Goal: Information Seeking & Learning: Learn about a topic

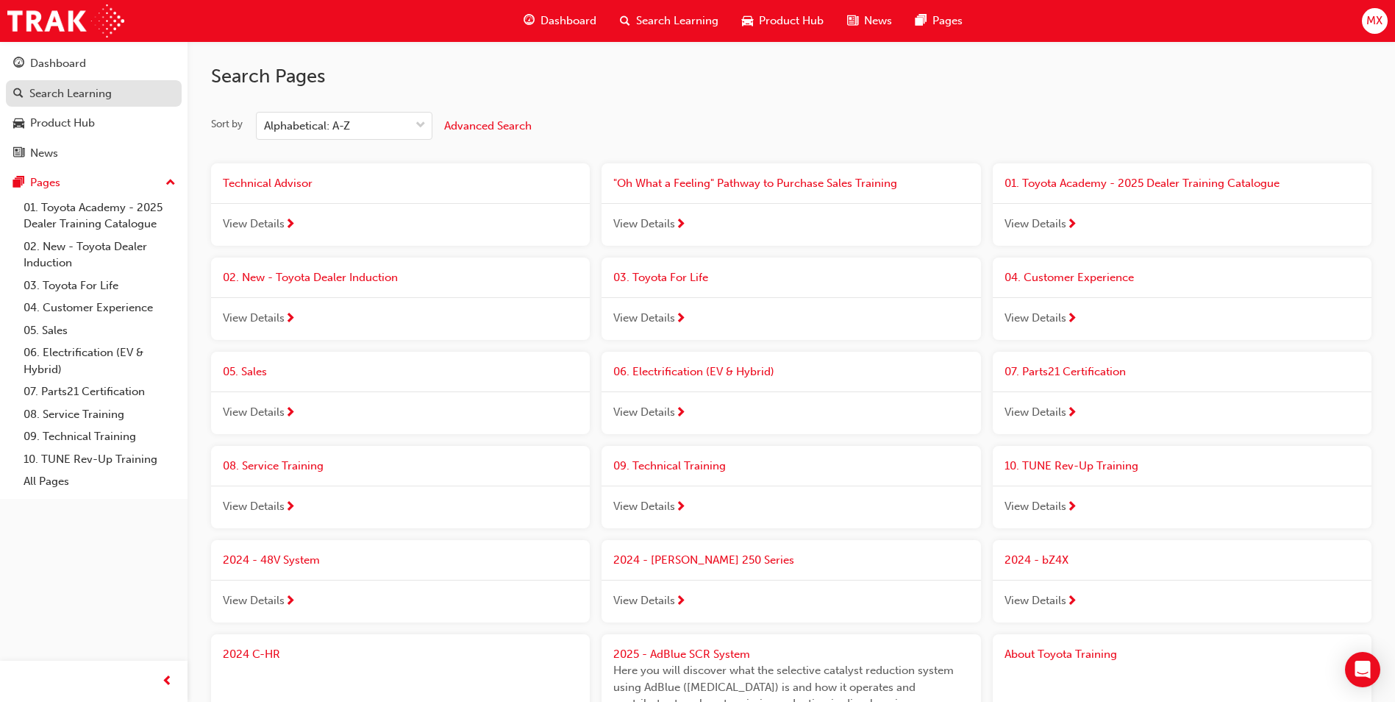
click at [116, 95] on div "Search Learning" at bounding box center [93, 94] width 161 height 18
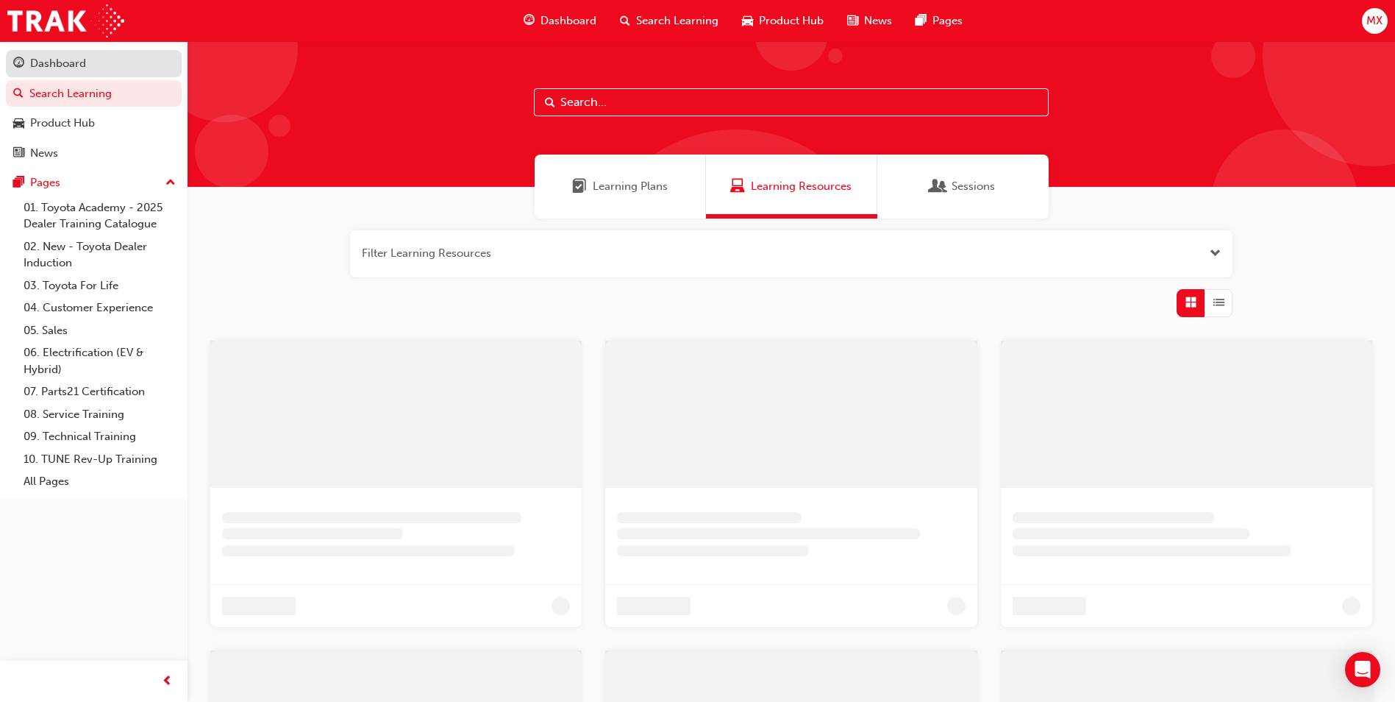
click at [87, 51] on link "Dashboard" at bounding box center [94, 63] width 176 height 27
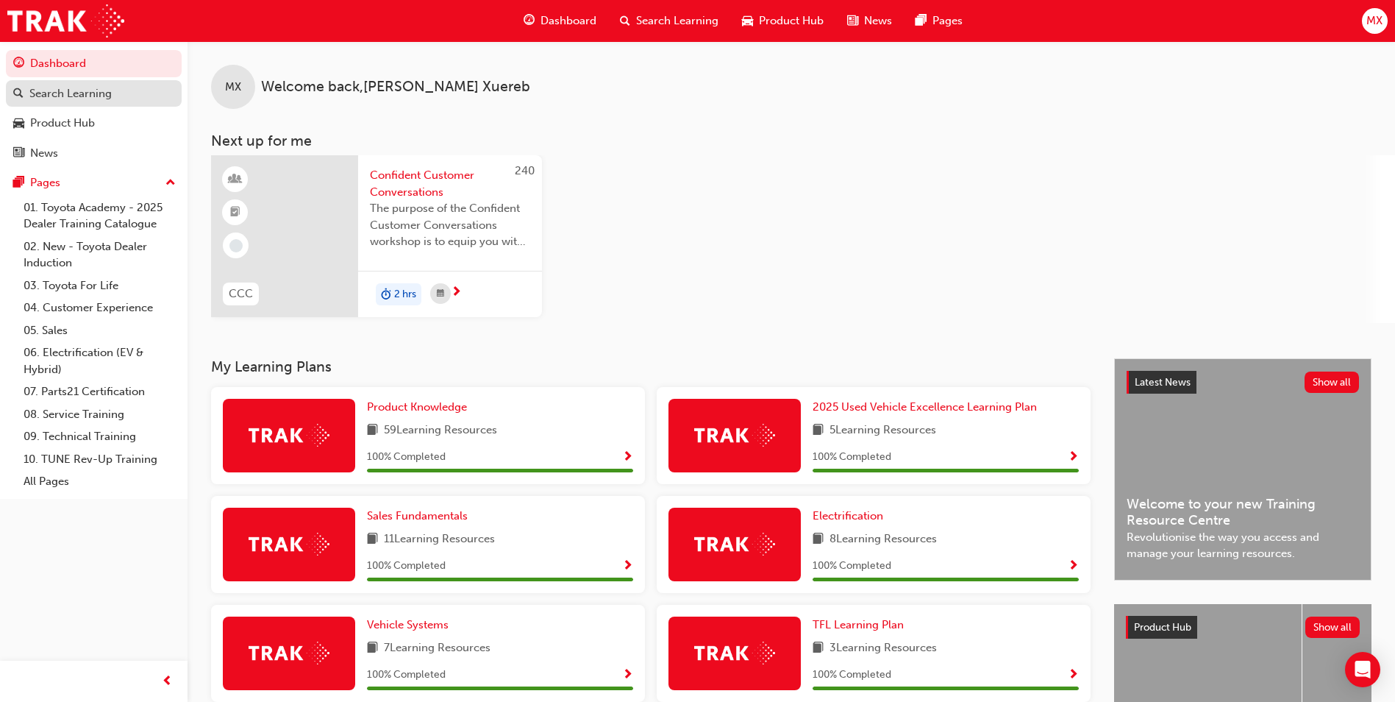
click at [126, 85] on div "Search Learning" at bounding box center [93, 94] width 161 height 18
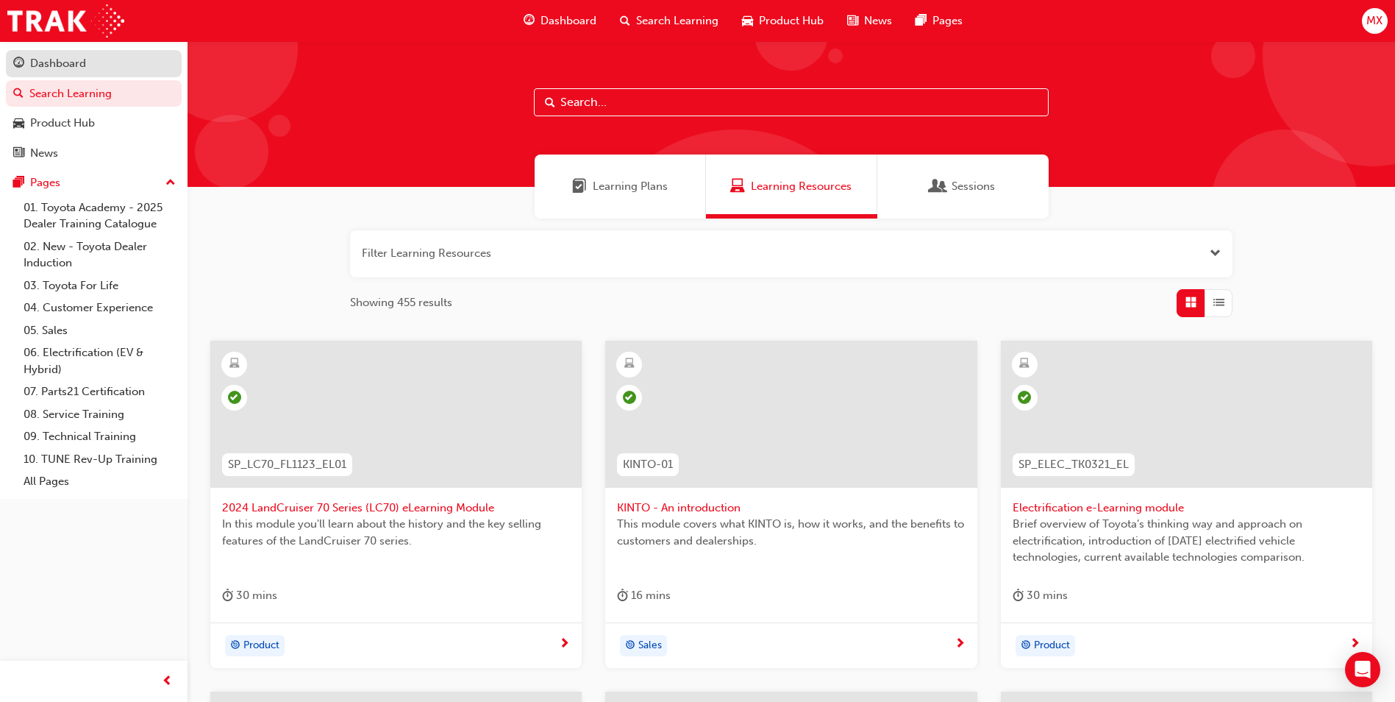
click at [125, 62] on div "Dashboard" at bounding box center [93, 63] width 161 height 18
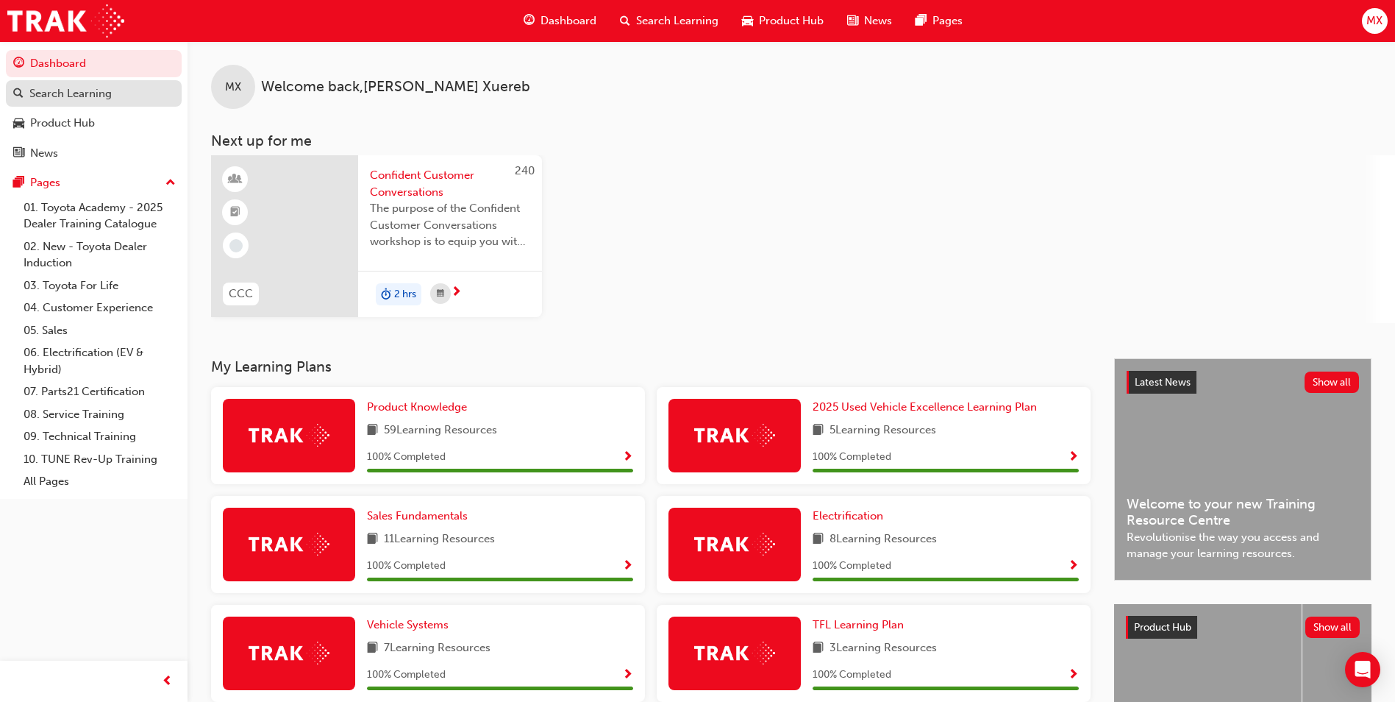
click at [149, 96] on div "Search Learning" at bounding box center [93, 94] width 161 height 18
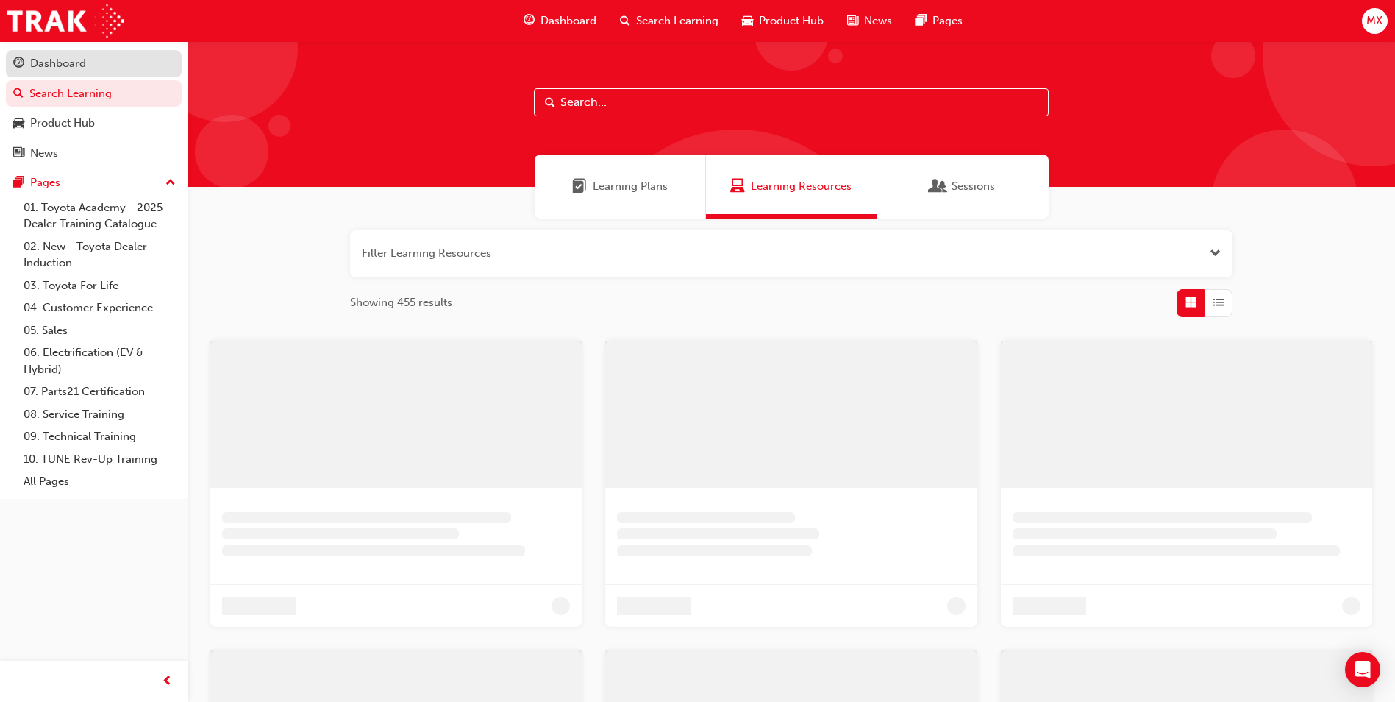
click at [171, 71] on div "Dashboard" at bounding box center [93, 63] width 161 height 18
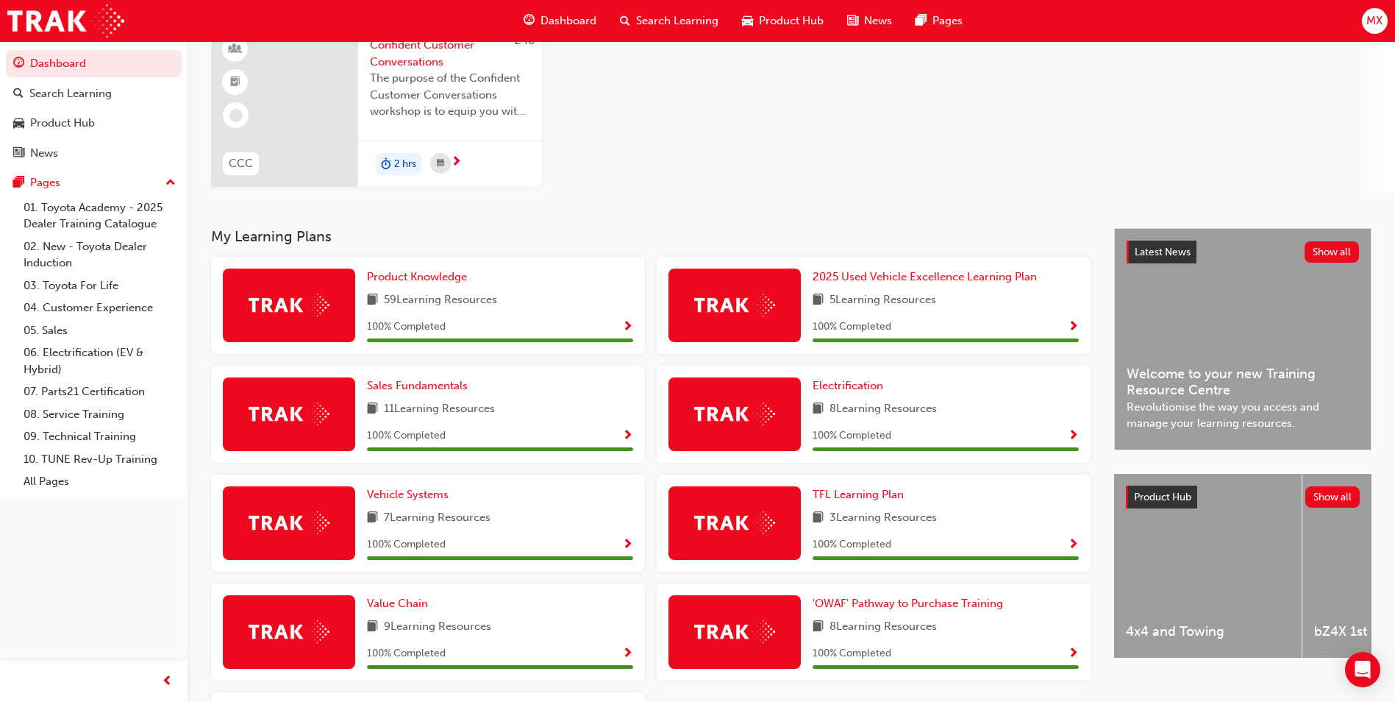
scroll to position [290, 0]
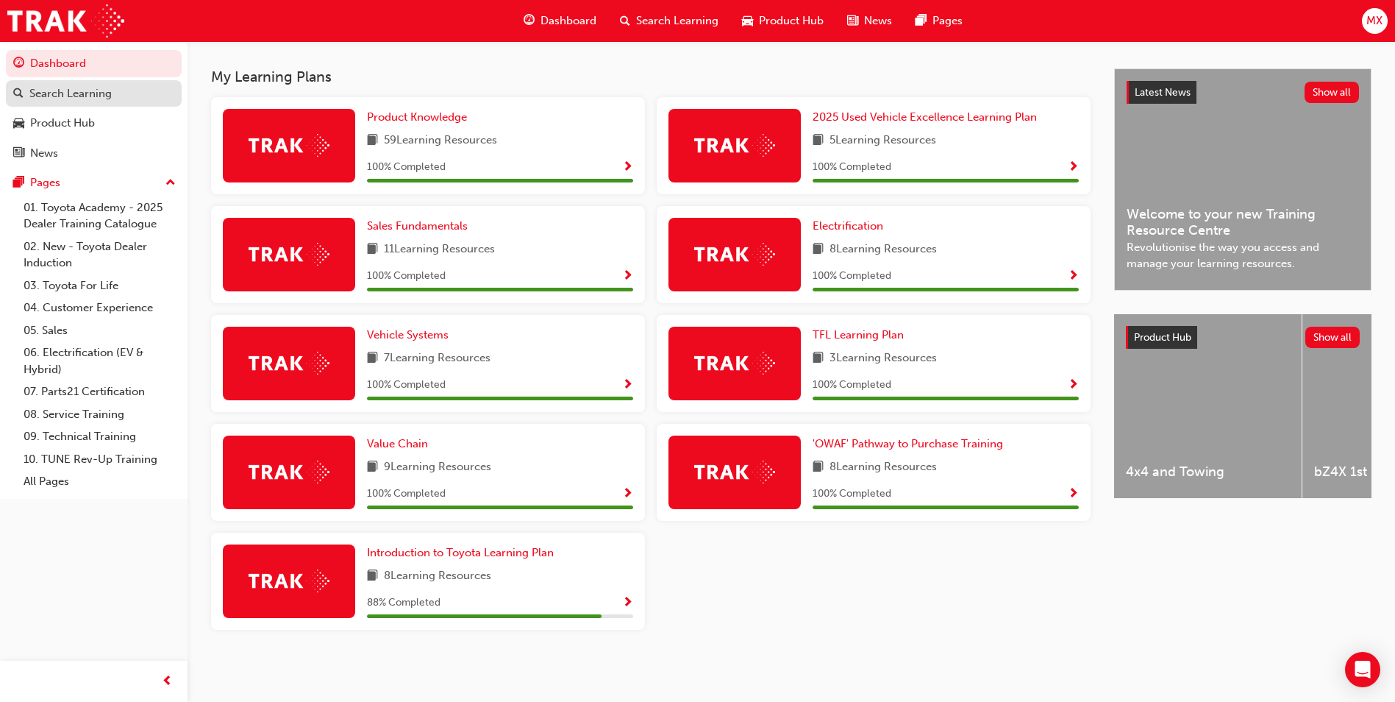
click at [54, 96] on div "Search Learning" at bounding box center [70, 93] width 82 height 17
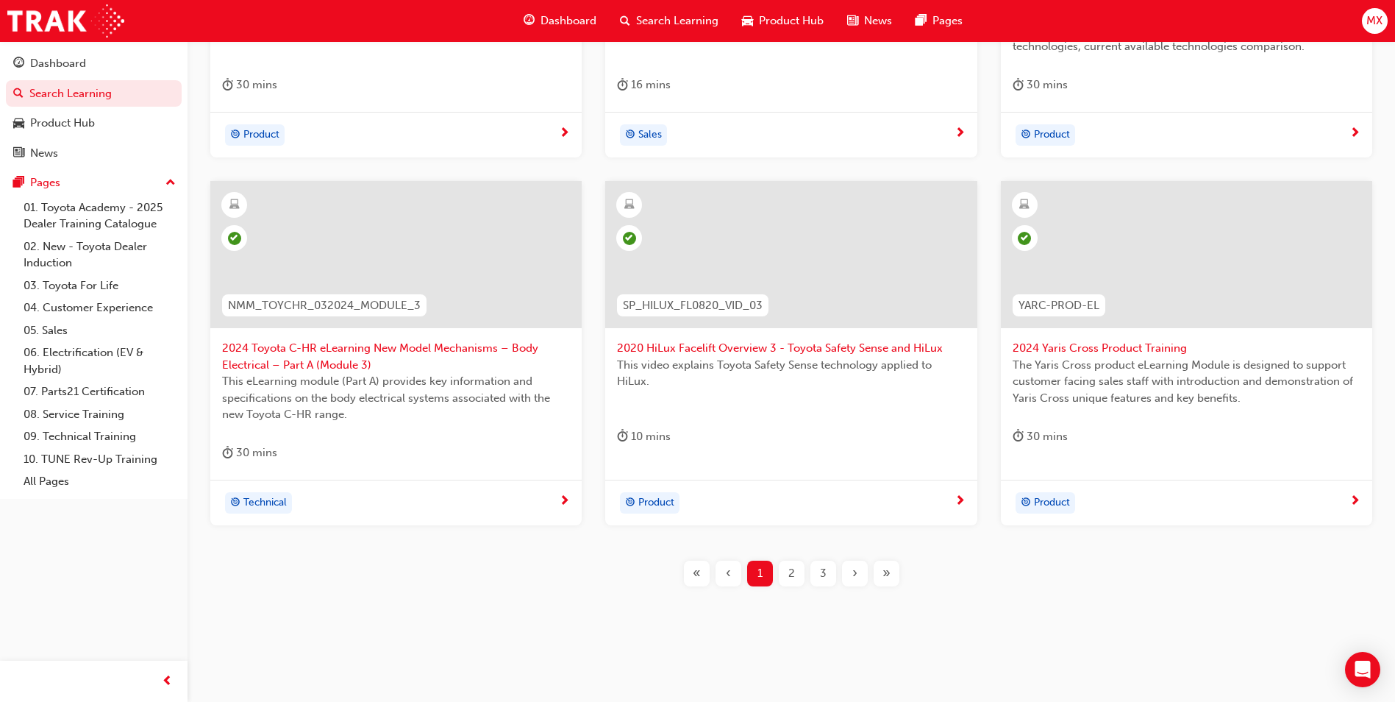
scroll to position [514, 0]
click at [799, 568] on div "2" at bounding box center [792, 570] width 26 height 26
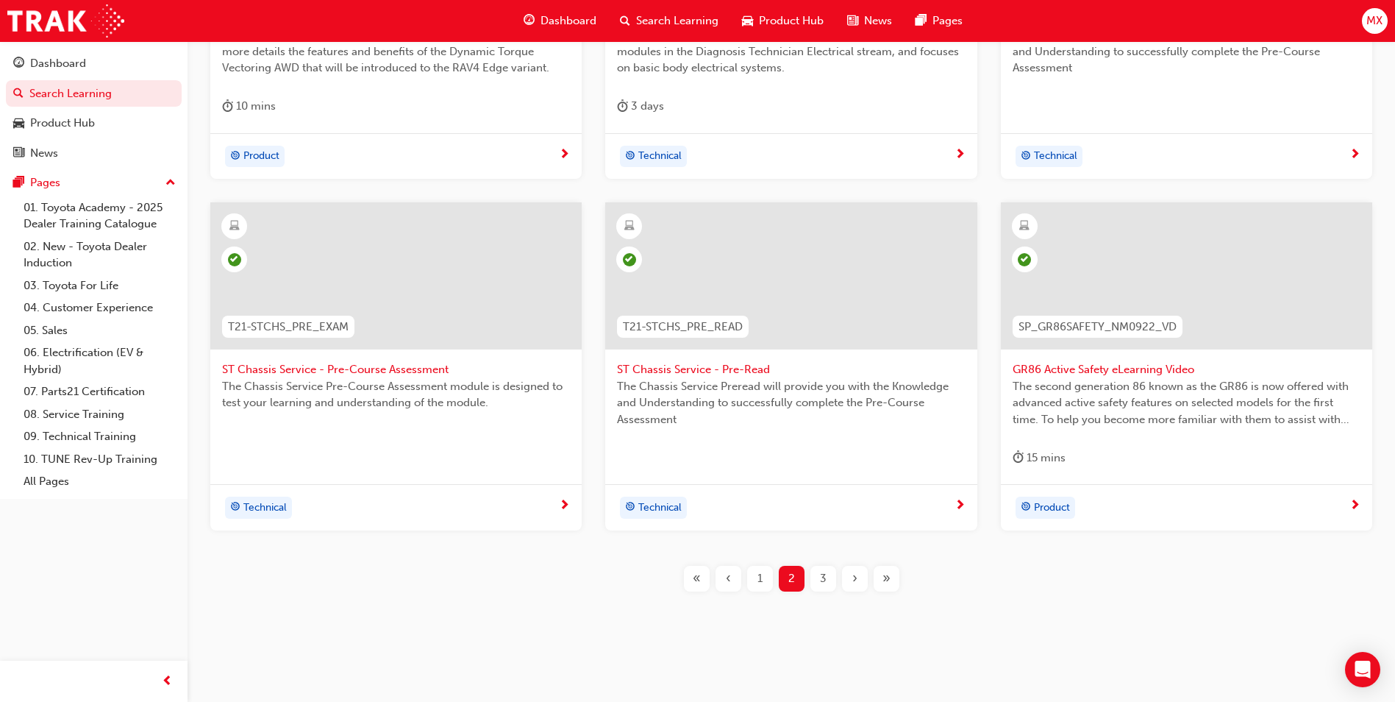
scroll to position [498, 0]
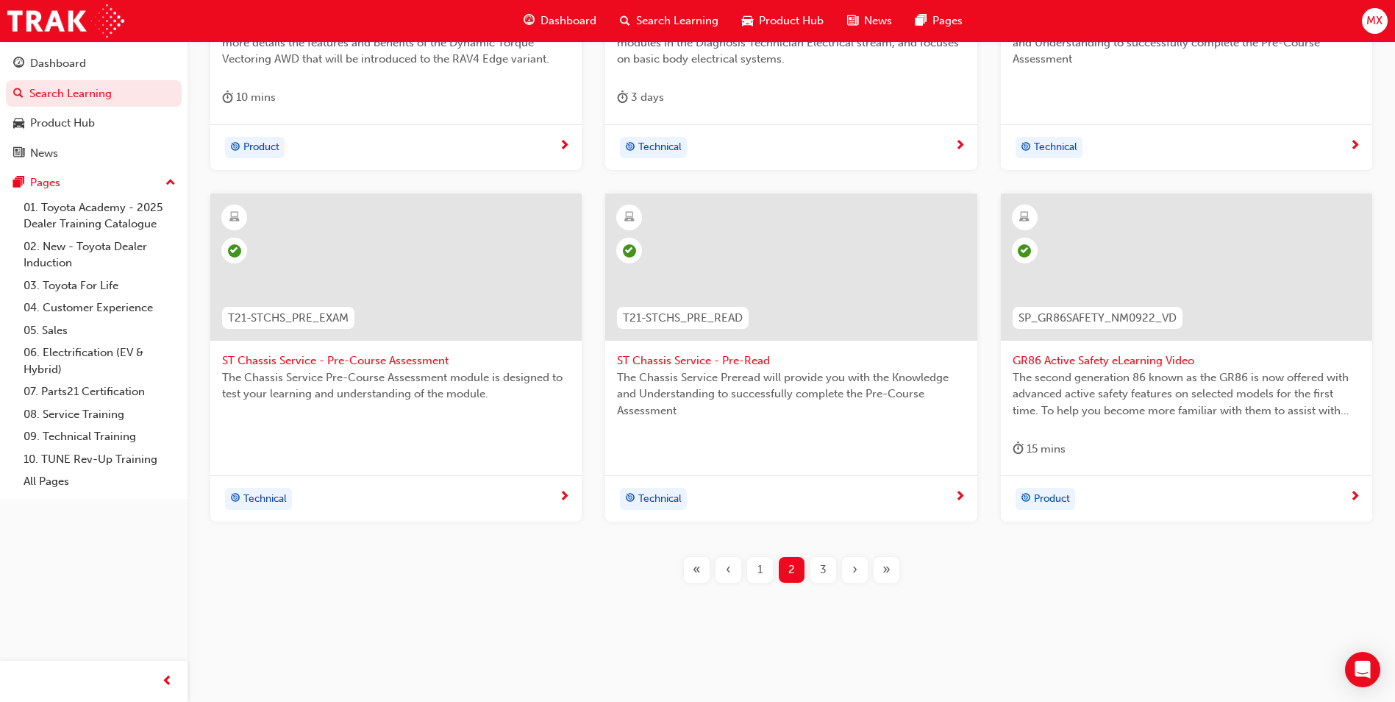
click at [824, 579] on div "3" at bounding box center [823, 570] width 26 height 26
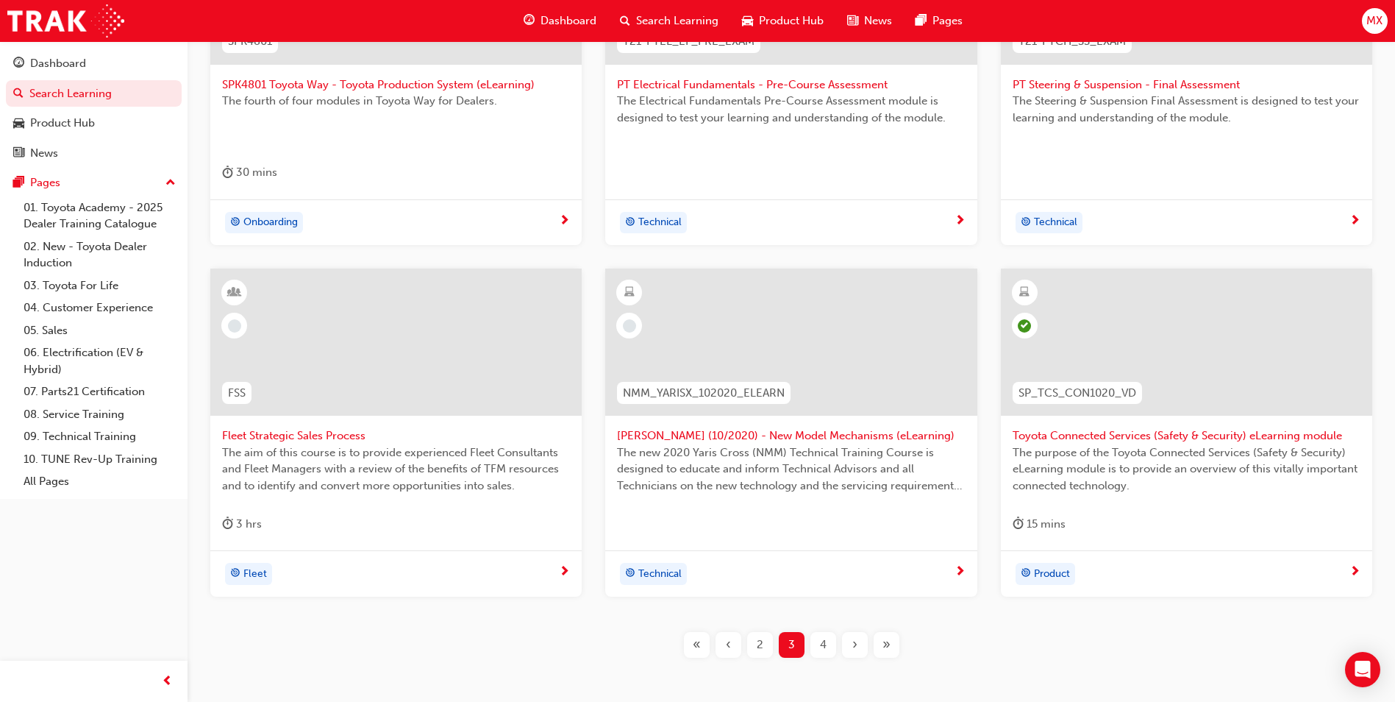
scroll to position [424, 0]
click at [523, 578] on div "Fleet" at bounding box center [390, 572] width 337 height 22
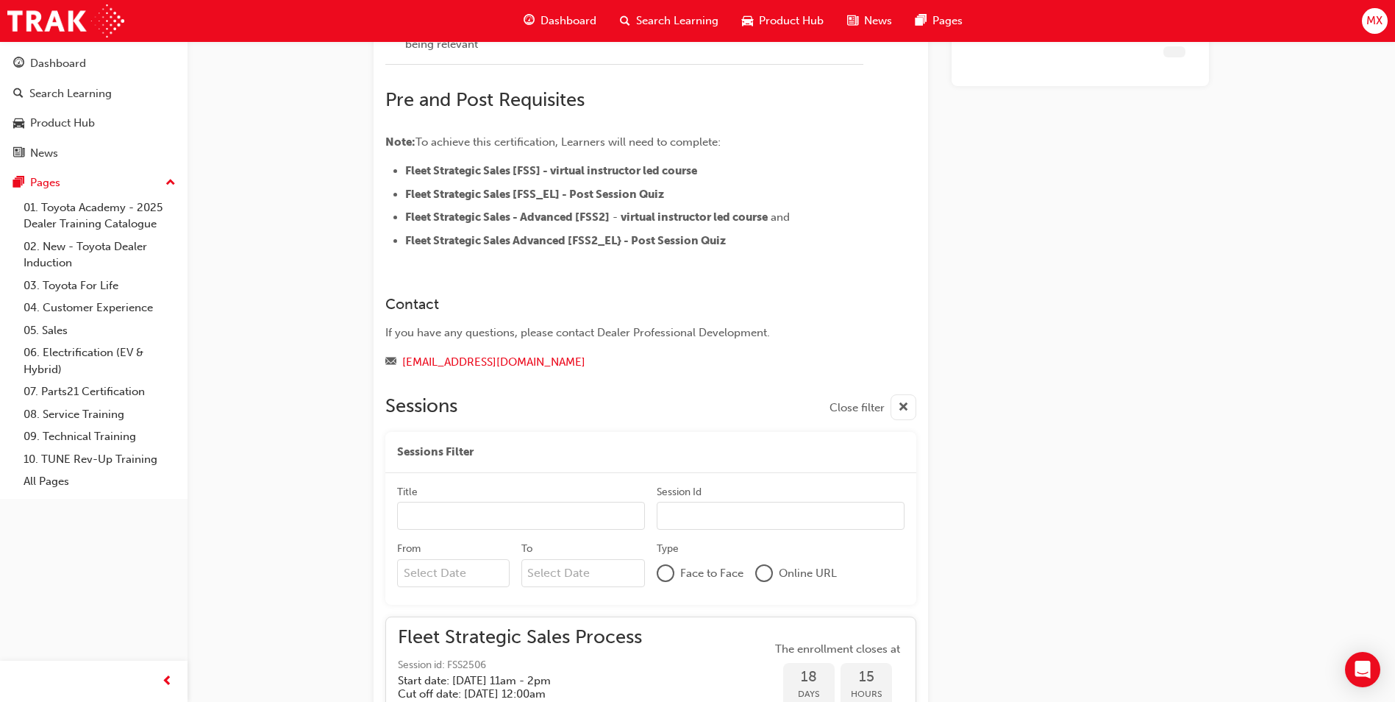
scroll to position [824, 0]
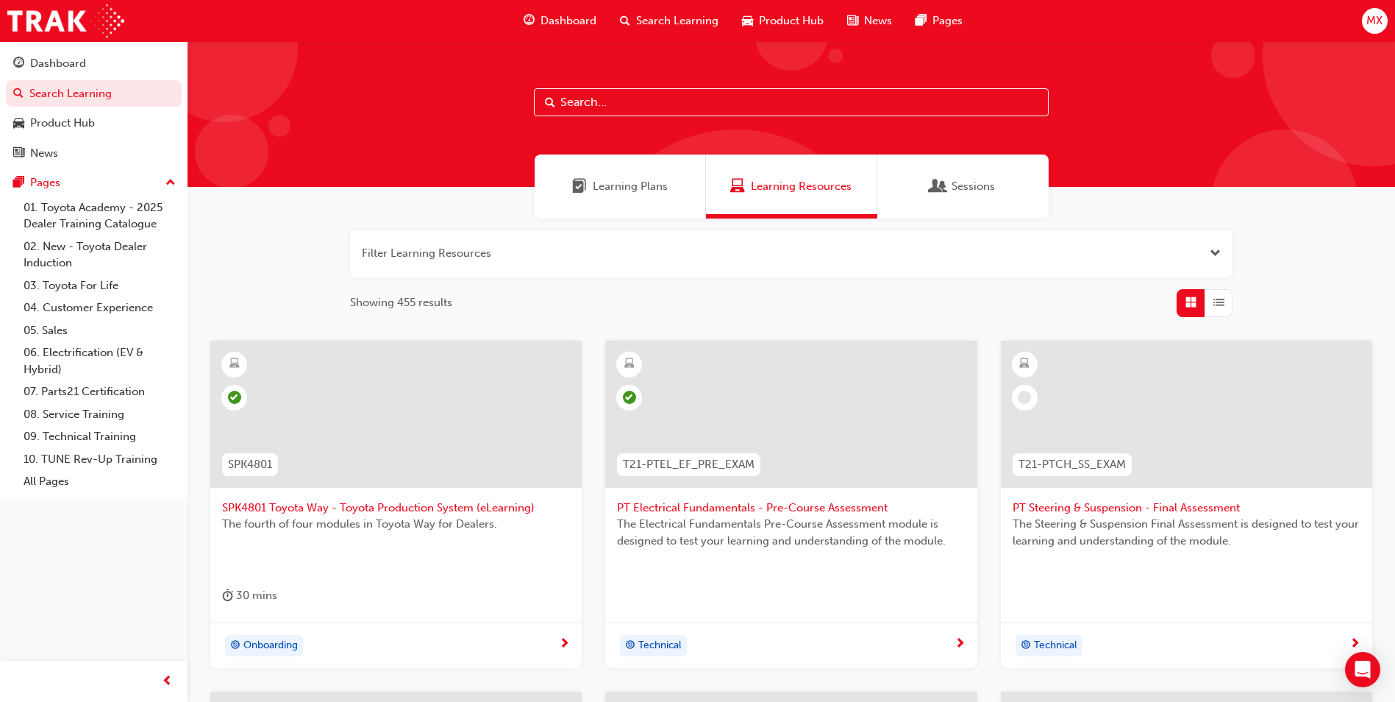
click at [1228, 311] on div "button" at bounding box center [1218, 303] width 28 height 28
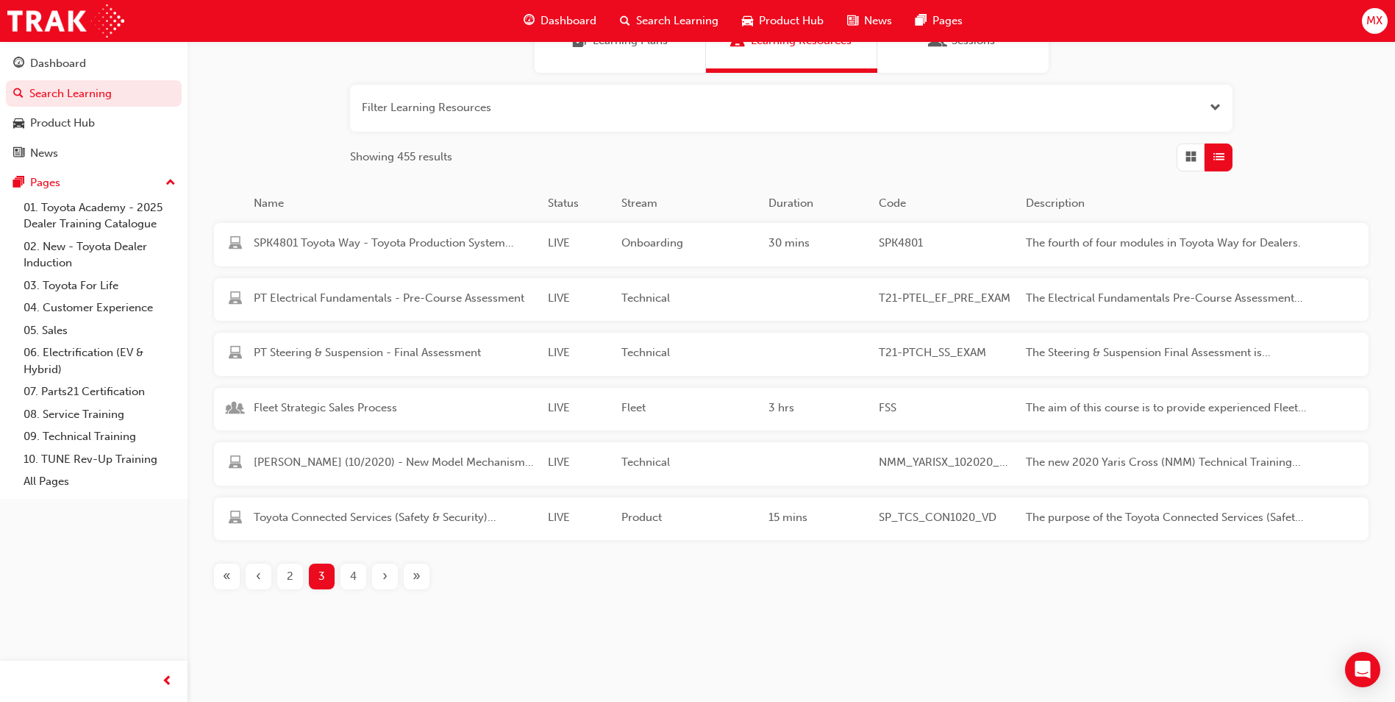
scroll to position [152, 0]
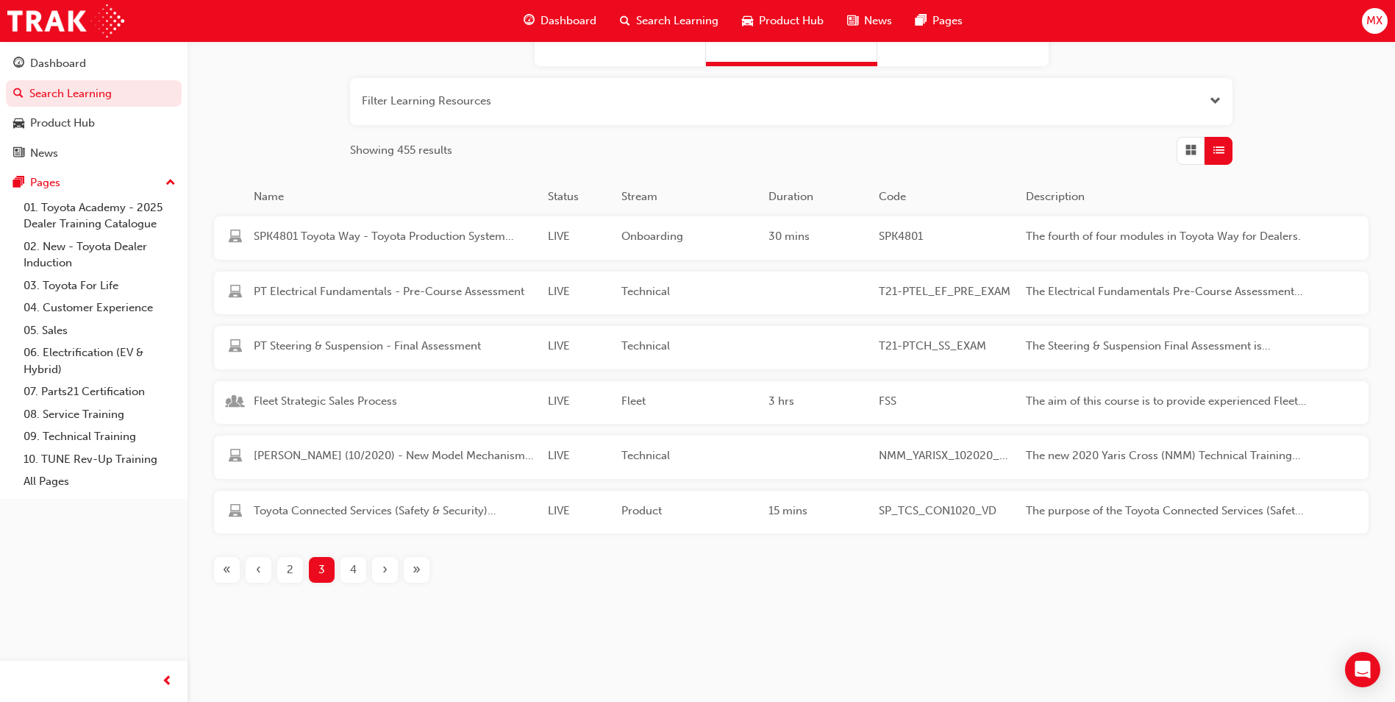
click at [1197, 154] on div "button" at bounding box center [1191, 151] width 28 height 28
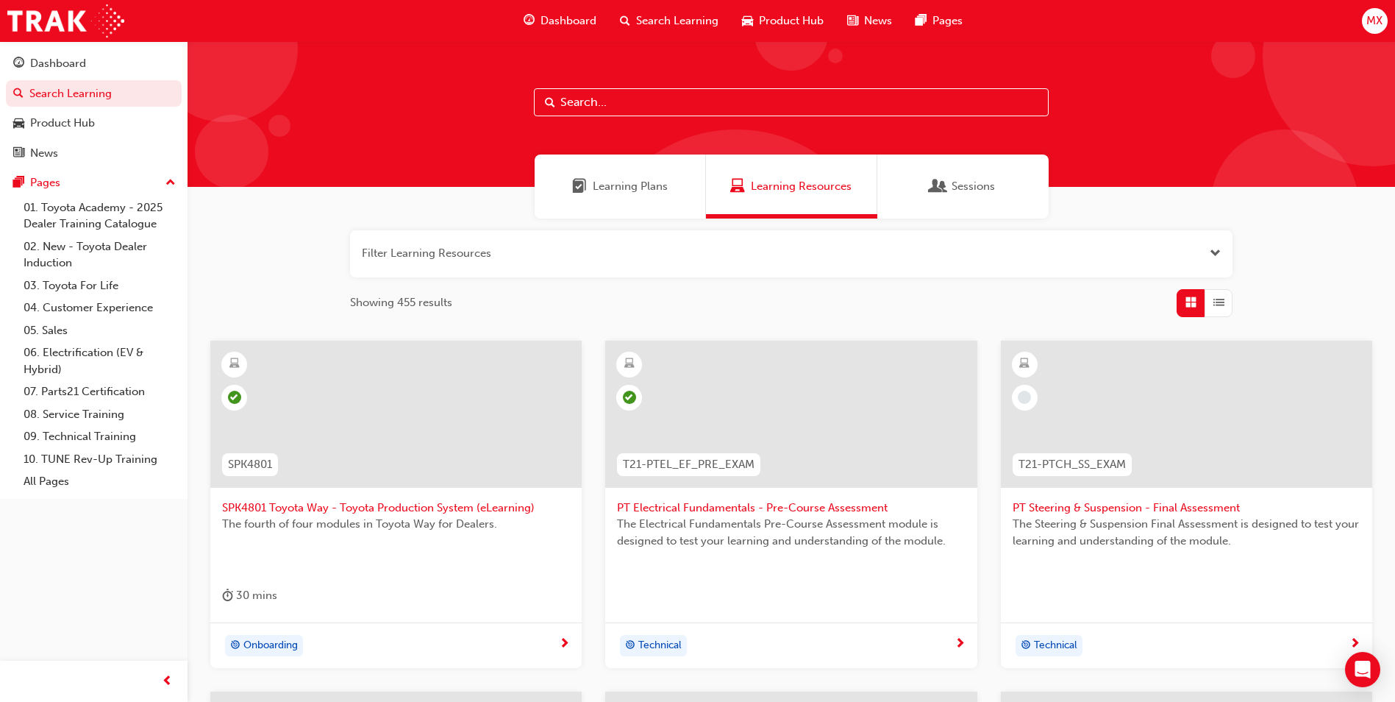
click at [1161, 249] on button "button" at bounding box center [791, 253] width 882 height 47
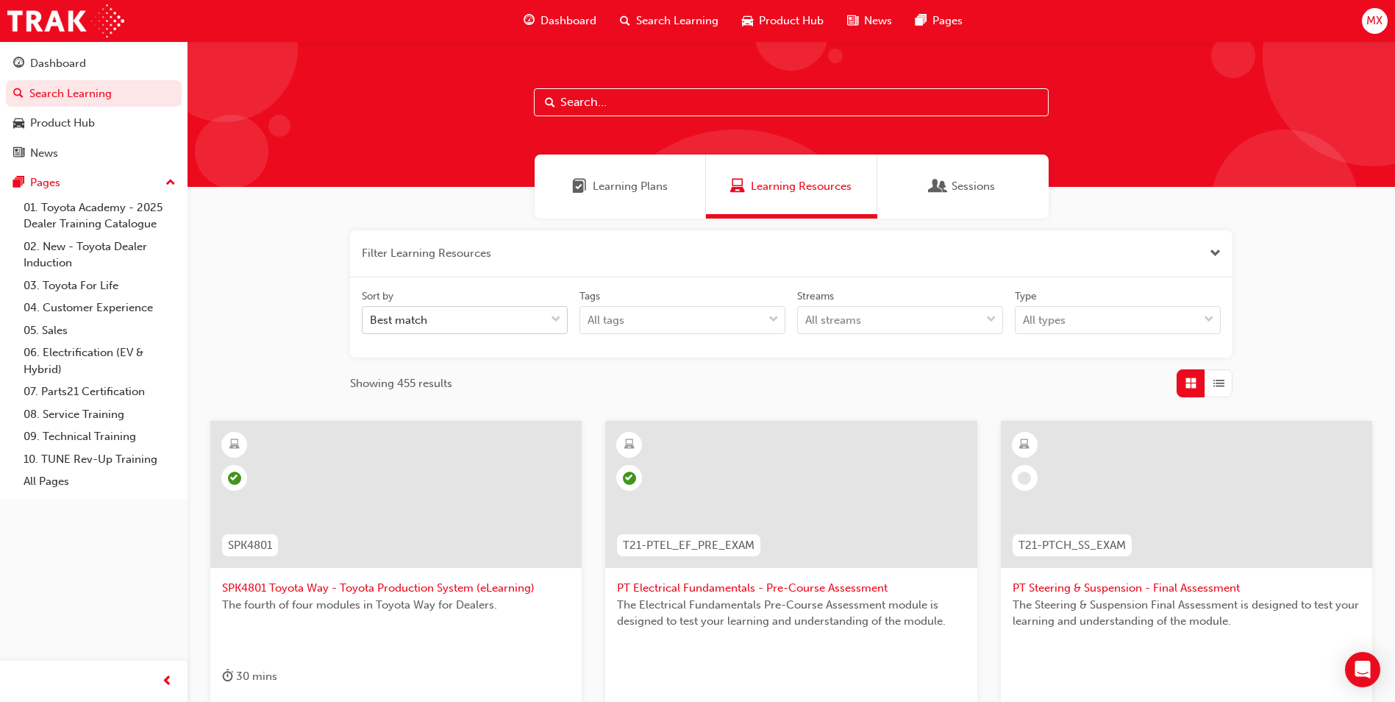
click at [470, 329] on div "Best match" at bounding box center [454, 320] width 182 height 26
click at [371, 326] on input "Sort by Best match" at bounding box center [370, 319] width 1 height 13
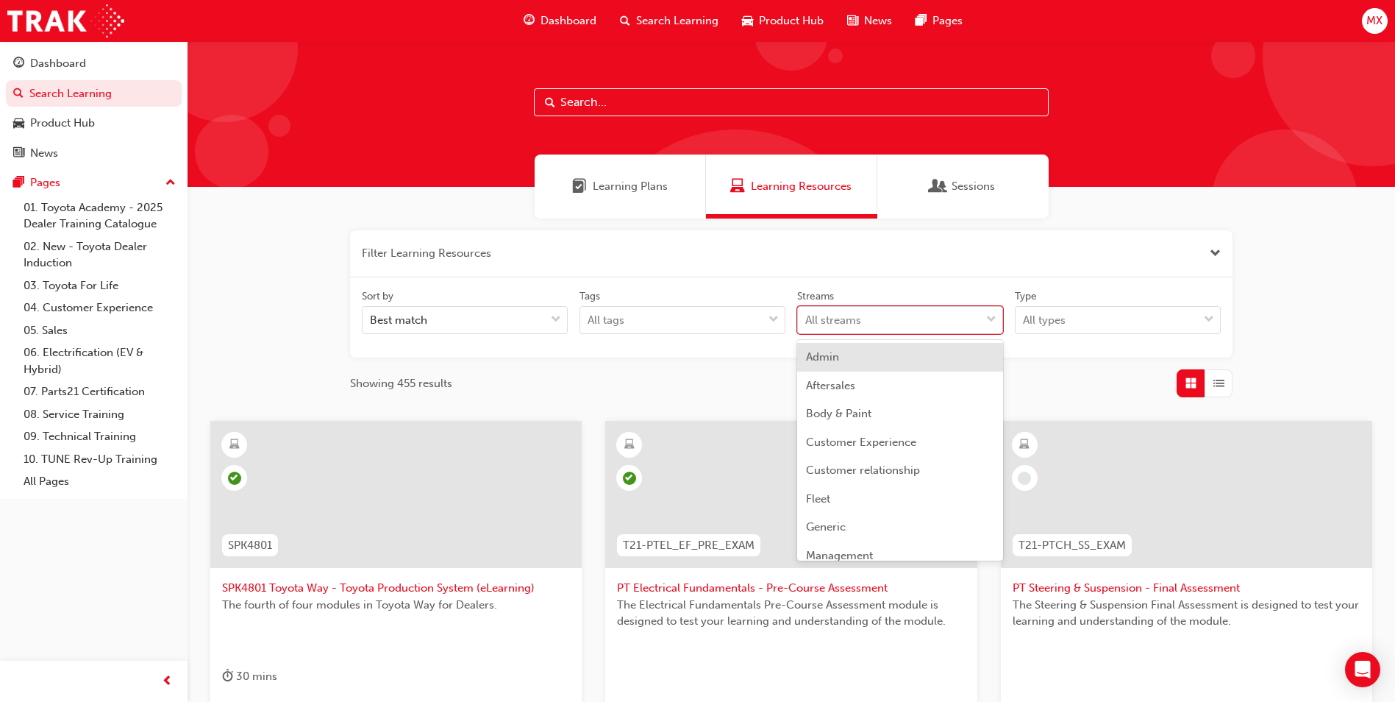
click at [895, 310] on div "All streams" at bounding box center [889, 320] width 182 height 26
click at [807, 313] on input "Streams option Admin focused, 1 of 23. 23 results available. Use Up and Down to…" at bounding box center [805, 319] width 1 height 13
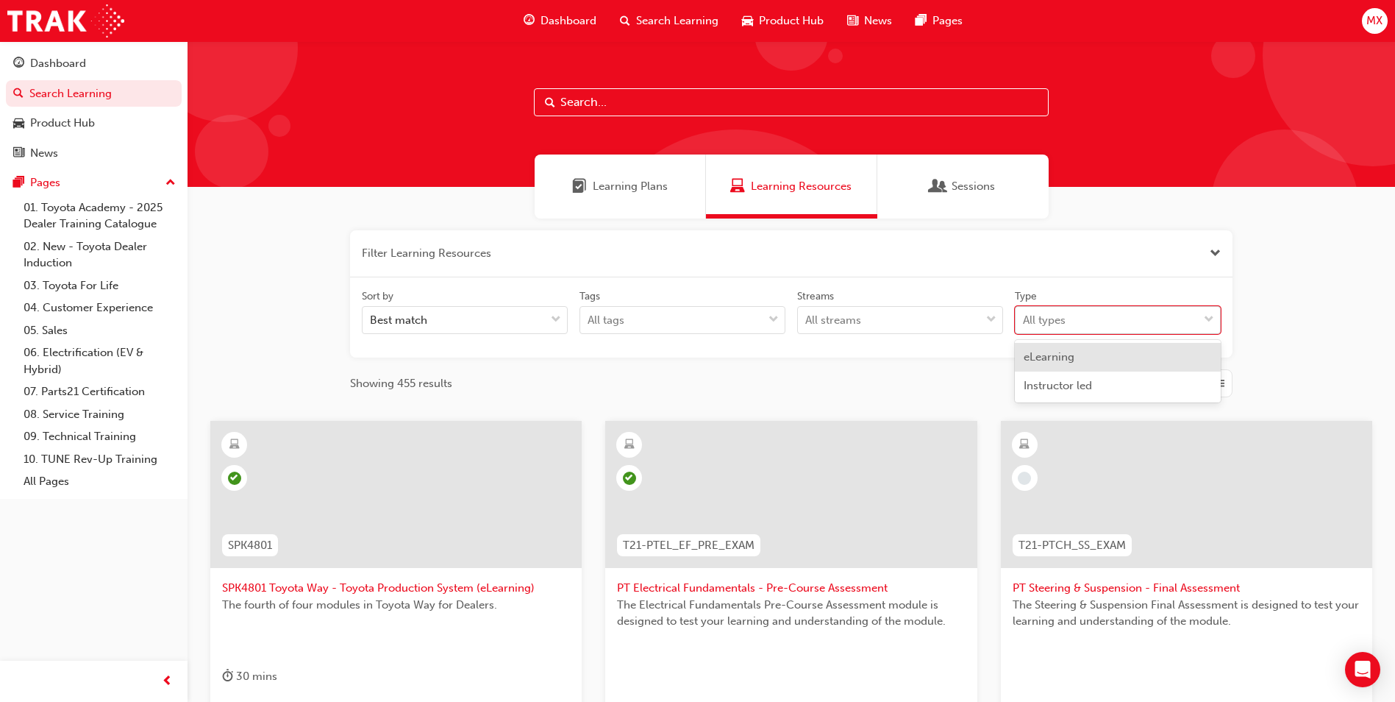
click at [1159, 320] on div "All types" at bounding box center [1107, 320] width 182 height 26
click at [1024, 320] on input "Type option eLearning focused, 1 of 2. 2 results available. Use Up and Down to …" at bounding box center [1023, 319] width 1 height 13
click at [1118, 360] on div "eLearning" at bounding box center [1118, 357] width 206 height 29
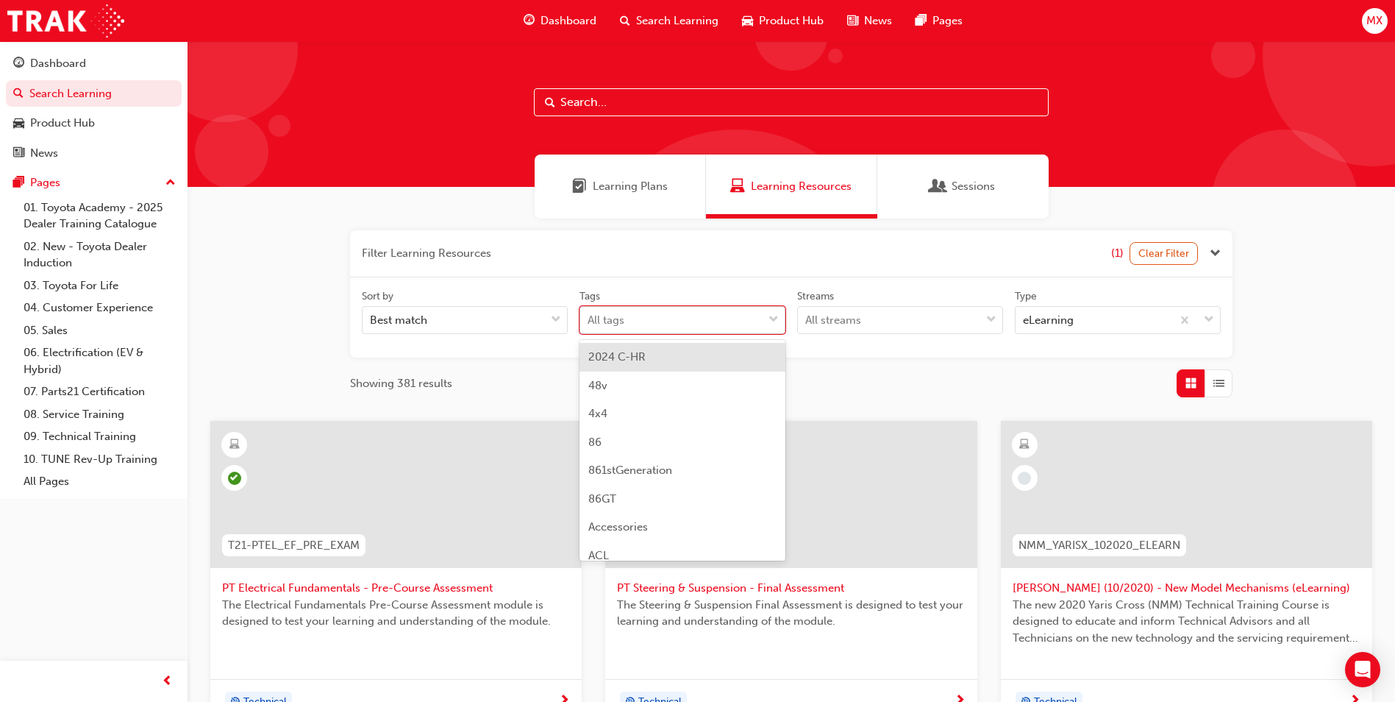
click at [724, 321] on div "All tags" at bounding box center [671, 320] width 182 height 26
click at [589, 321] on input "Tags option 2024 C-HR focused, 1 of 189. 189 results available. Use Up and Down…" at bounding box center [588, 319] width 1 height 13
click at [611, 267] on button "button" at bounding box center [791, 253] width 882 height 47
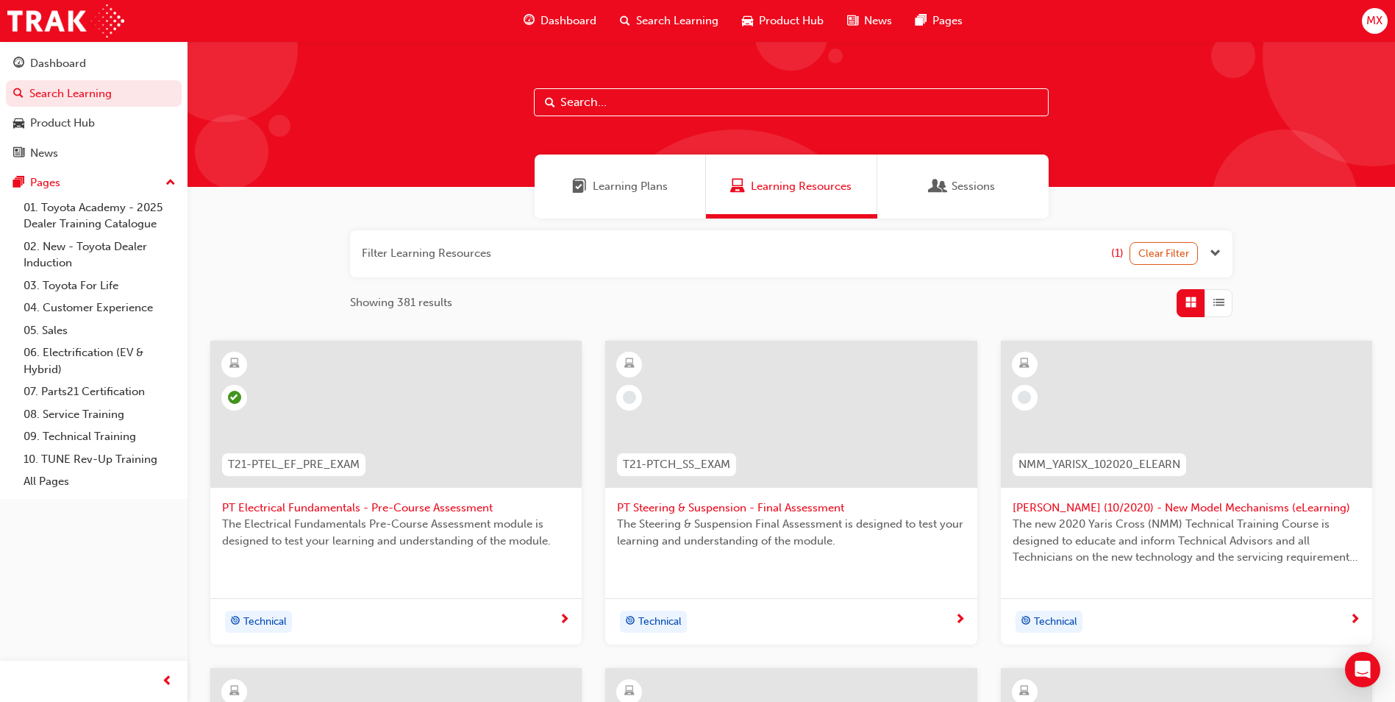
click at [616, 264] on button "button" at bounding box center [791, 253] width 882 height 47
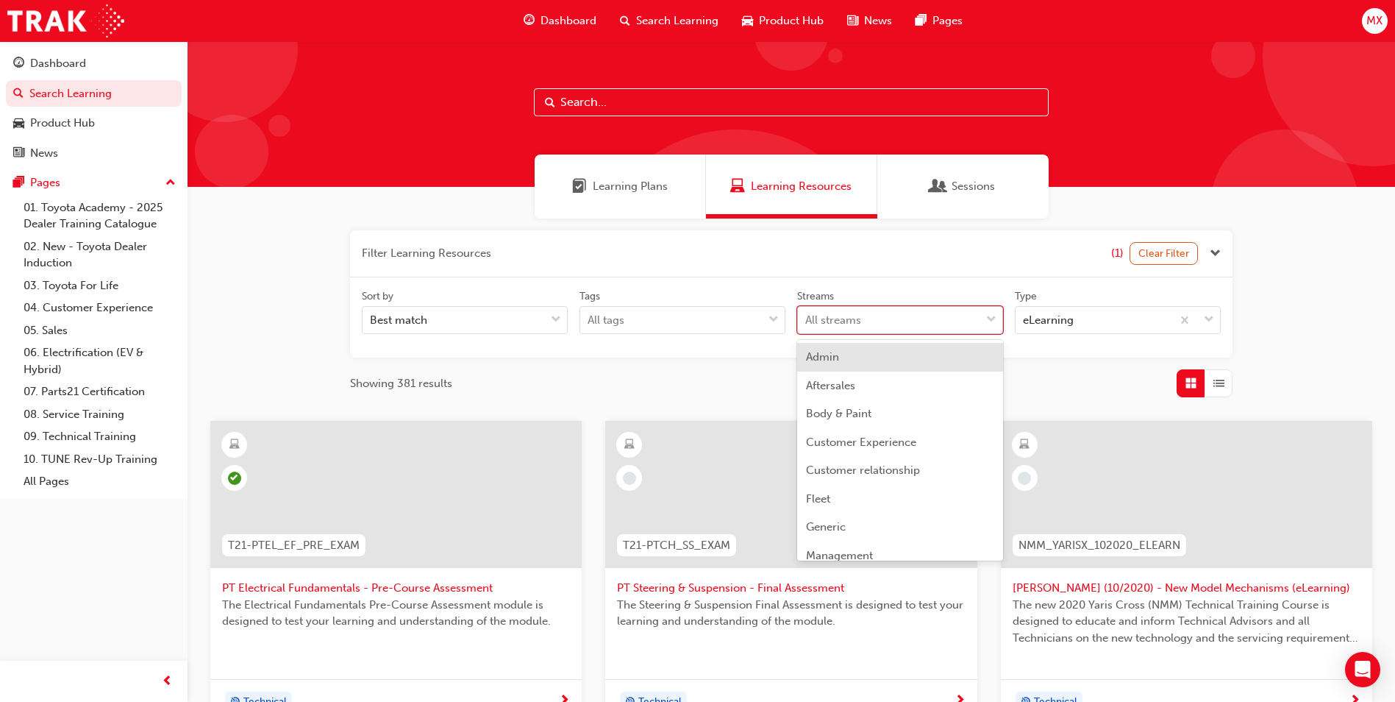
click at [920, 316] on div "All streams" at bounding box center [889, 320] width 182 height 26
click at [807, 316] on input "Streams option Admin focused, 1 of 23. 23 results available. Use Up and Down to…" at bounding box center [805, 319] width 1 height 13
click at [556, 267] on button "button" at bounding box center [791, 253] width 882 height 47
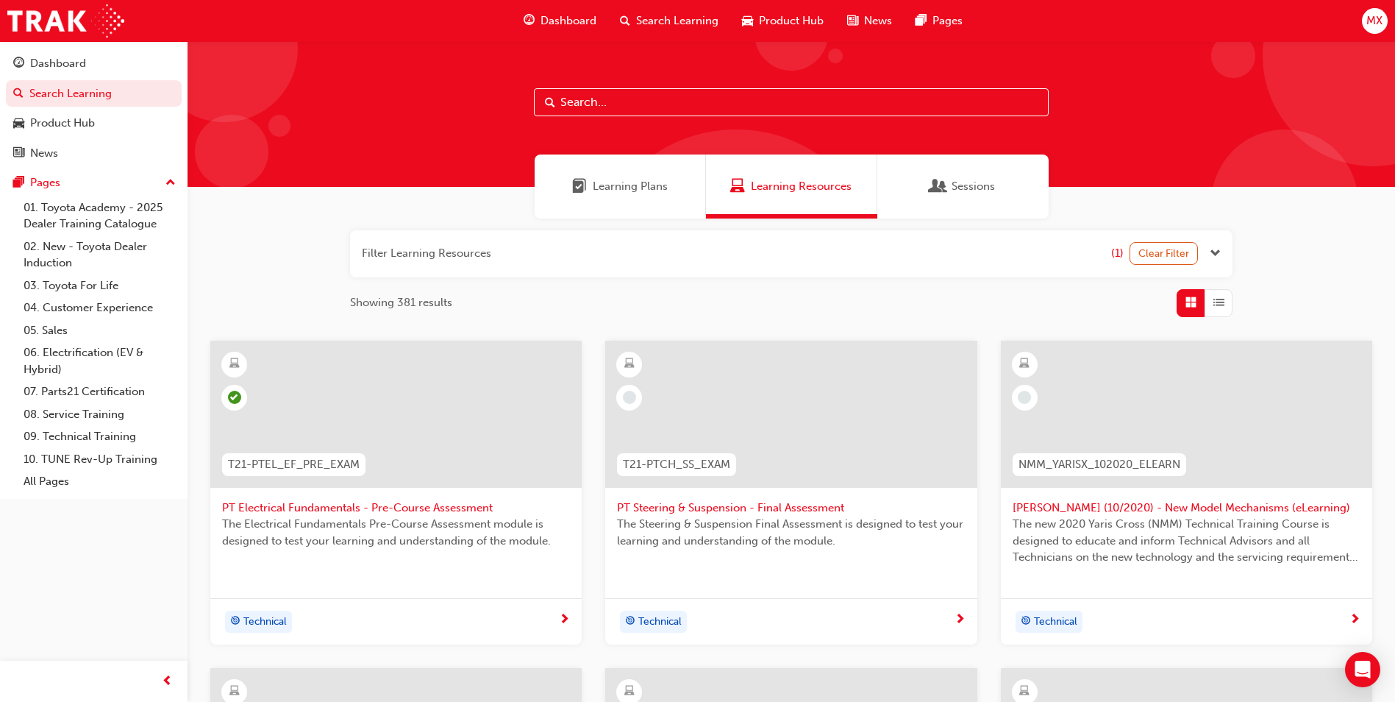
click at [543, 249] on button "button" at bounding box center [791, 253] width 882 height 47
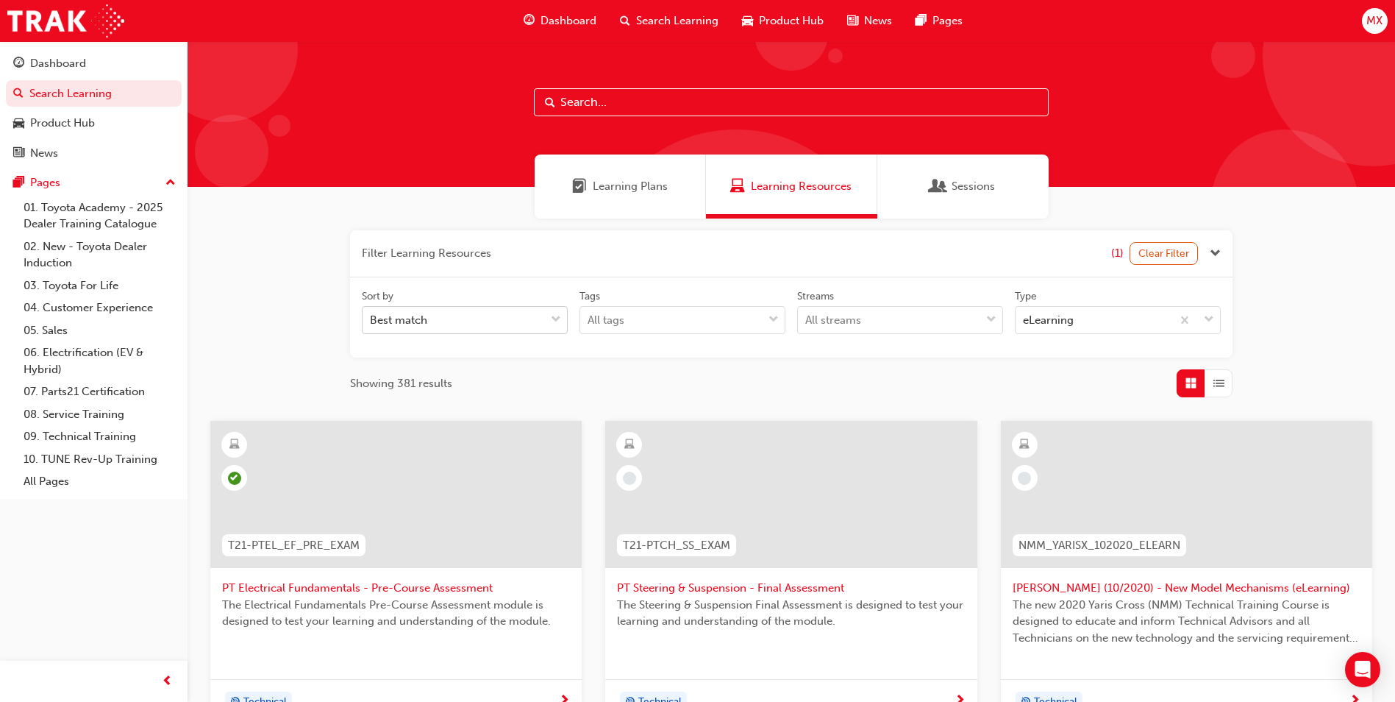
drag, startPoint x: 515, startPoint y: 302, endPoint x: 519, endPoint y: 309, distance: 8.0
click at [515, 304] on div "Sort by" at bounding box center [465, 298] width 206 height 18
click at [371, 313] on input "Sort by Best match" at bounding box center [370, 319] width 1 height 13
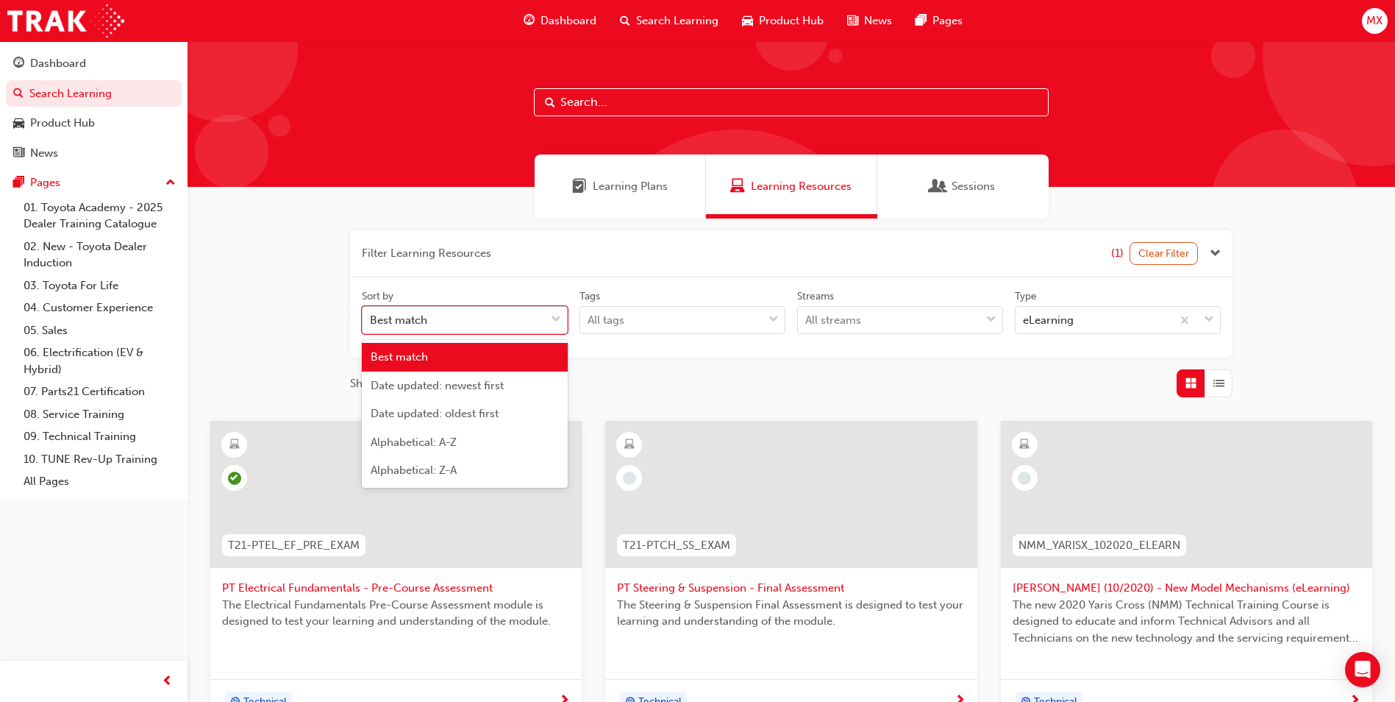
click at [519, 310] on div "Best match" at bounding box center [454, 320] width 182 height 26
click at [371, 313] on input "Sort by option Best match focused, 1 of 5. 5 results available. Use Up and Down…" at bounding box center [370, 319] width 1 height 13
click at [507, 448] on div "Alphabetical: A-Z" at bounding box center [465, 442] width 206 height 29
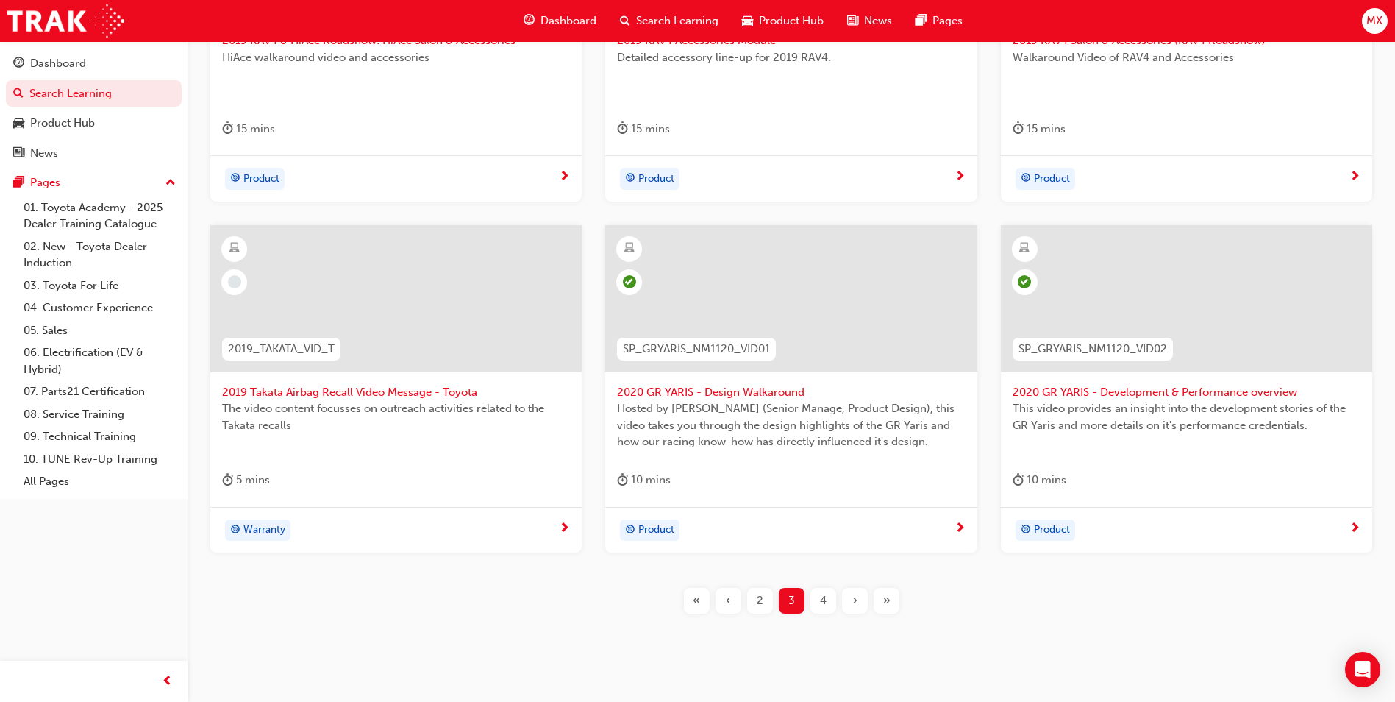
scroll to position [578, 0]
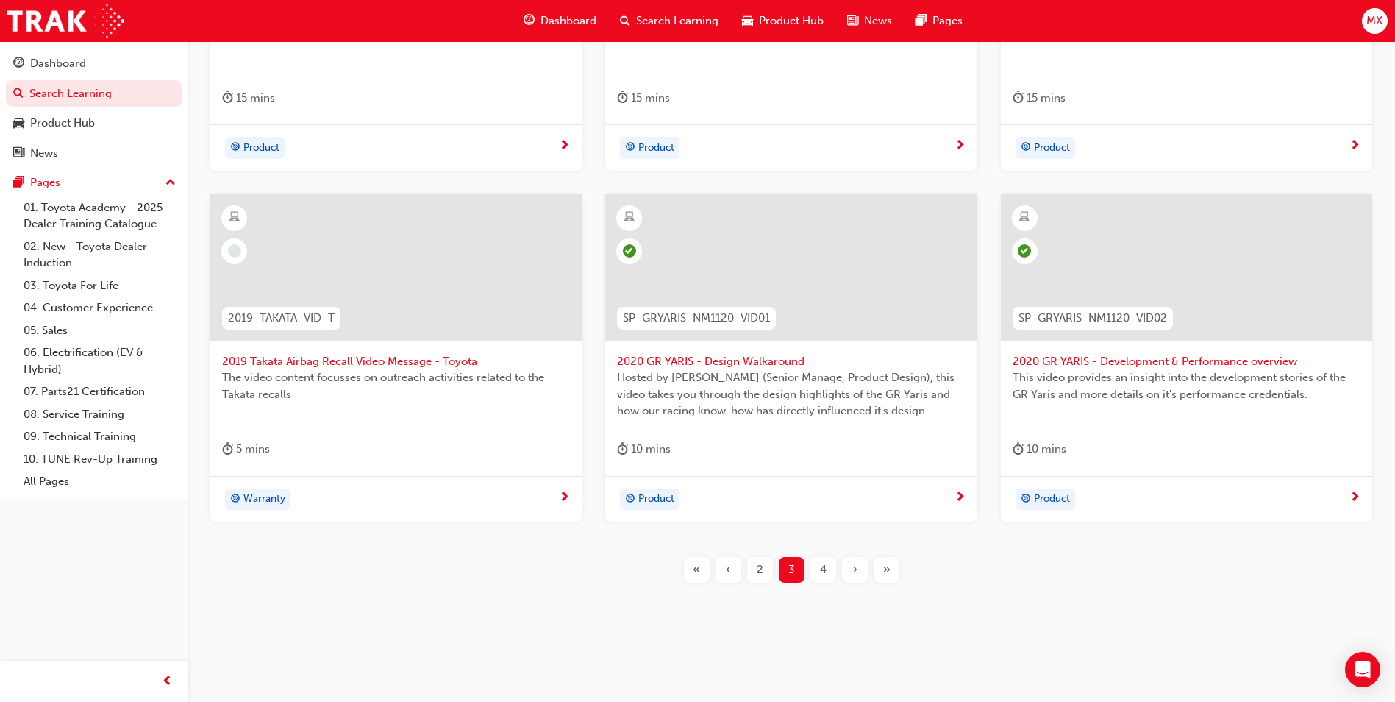
click at [825, 561] on span "4" at bounding box center [823, 569] width 7 height 17
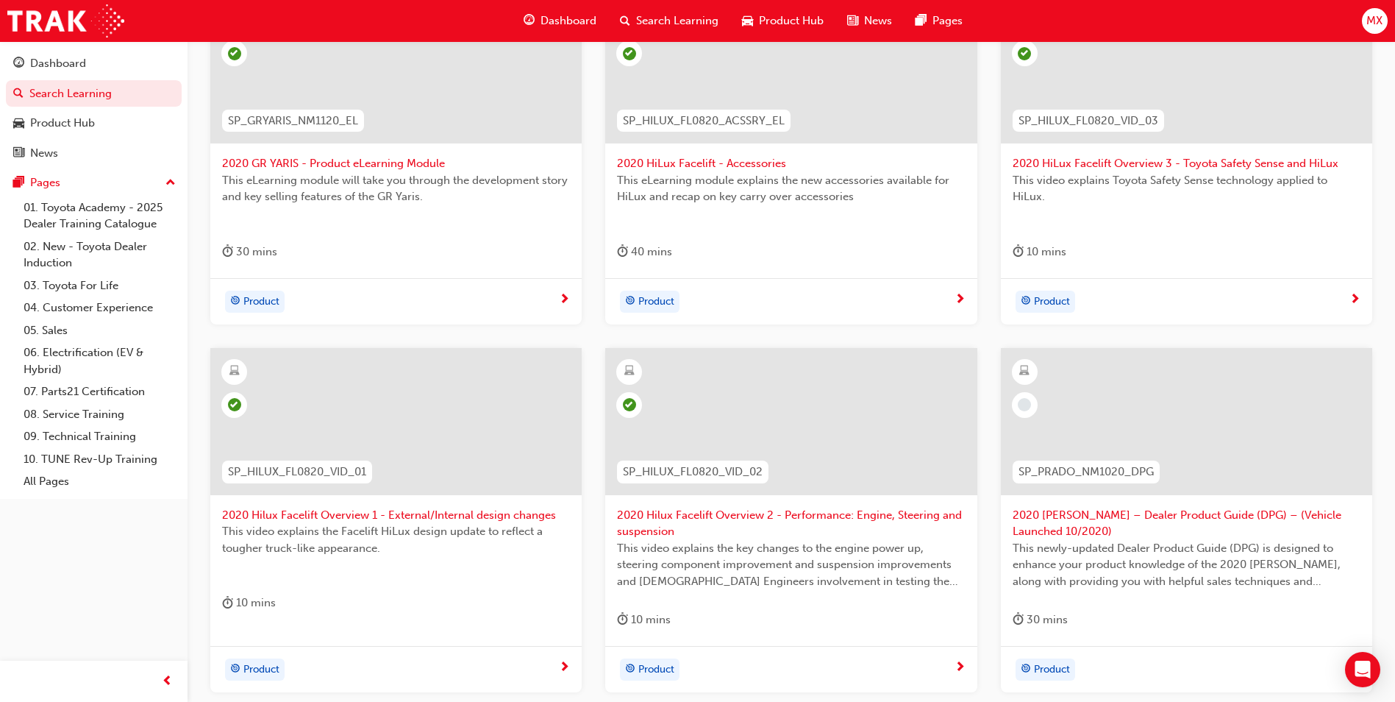
scroll to position [431, 0]
